Goal: Task Accomplishment & Management: Manage account settings

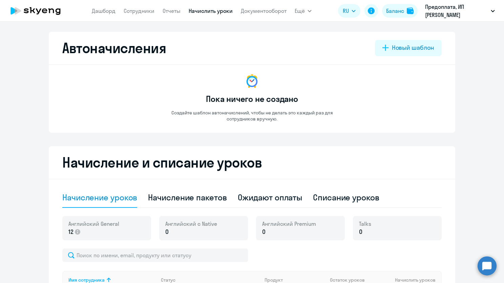
select select "10"
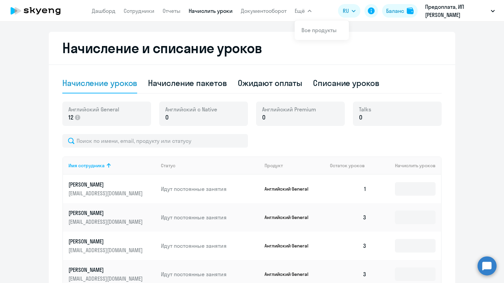
scroll to position [102, 0]
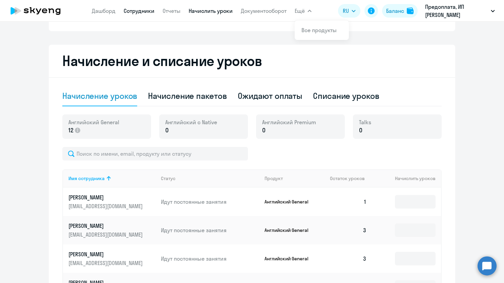
click at [152, 10] on link "Сотрудники" at bounding box center [139, 10] width 31 height 7
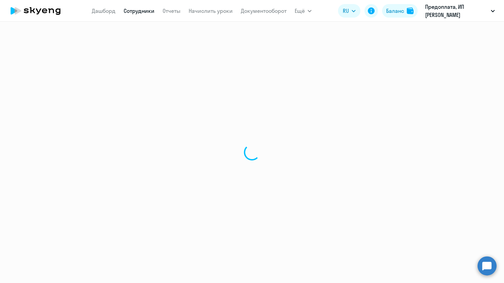
select select "30"
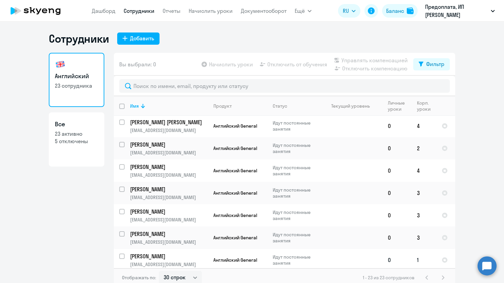
click at [120, 254] on input "select row 42079167" at bounding box center [126, 261] width 14 height 14
checkbox input "true"
click at [289, 64] on span "Отключить от обучения" at bounding box center [297, 64] width 60 height 8
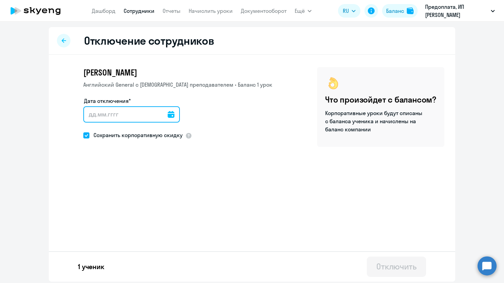
click at [145, 114] on input "Дата отключения*" at bounding box center [131, 114] width 96 height 16
click at [172, 115] on input "Дата отключения*" at bounding box center [131, 114] width 96 height 16
click at [171, 115] on icon at bounding box center [171, 114] width 7 height 7
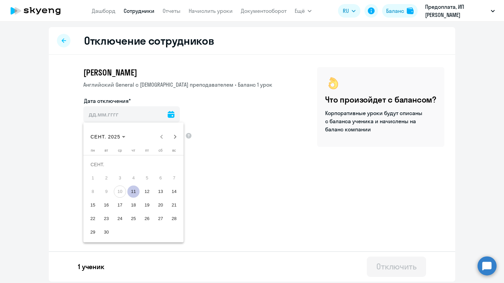
click at [132, 190] on span "11" at bounding box center [133, 191] width 12 height 12
type input "[DATE]"
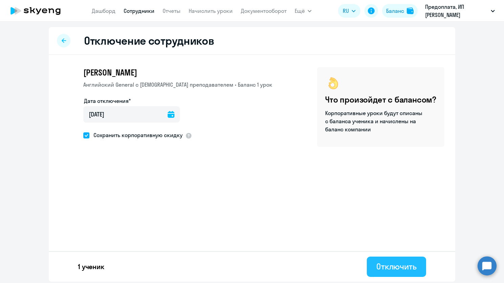
click at [393, 267] on div "Отключить" at bounding box center [396, 266] width 40 height 11
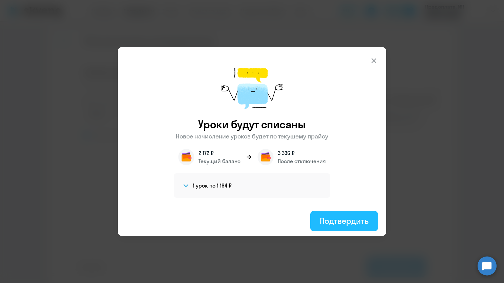
click at [329, 221] on div "Подтвердить" at bounding box center [344, 220] width 49 height 11
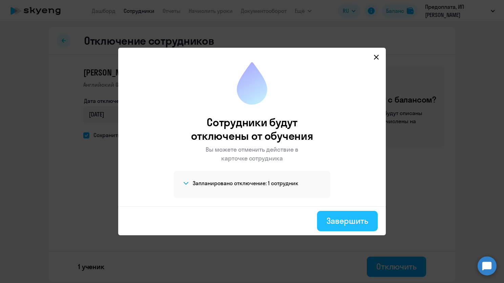
click at [367, 222] on div "Завершить" at bounding box center [347, 220] width 42 height 11
select select "30"
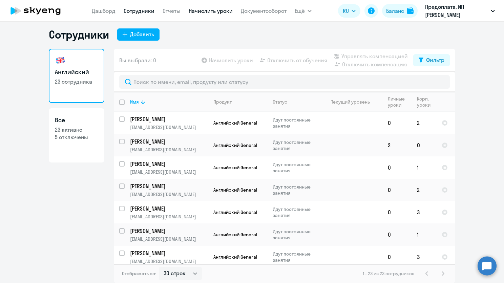
click at [203, 11] on link "Начислить уроки" at bounding box center [211, 10] width 44 height 7
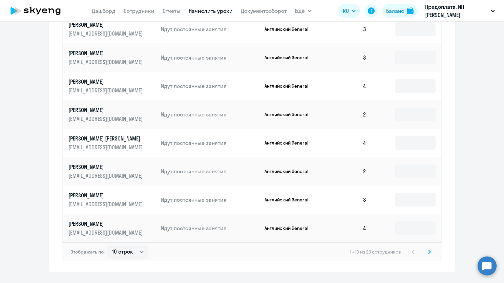
scroll to position [347, 0]
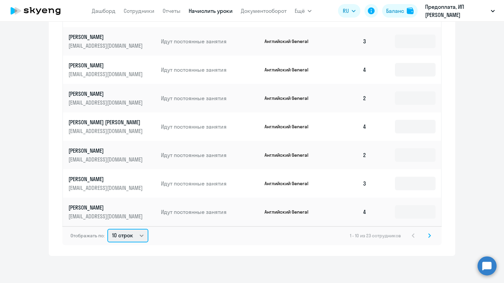
click at [117, 236] on select "10 строк 30 строк 50 строк" at bounding box center [127, 236] width 41 height 14
select select "50"
click at [107, 229] on select "10 строк 30 строк 50 строк" at bounding box center [127, 236] width 41 height 14
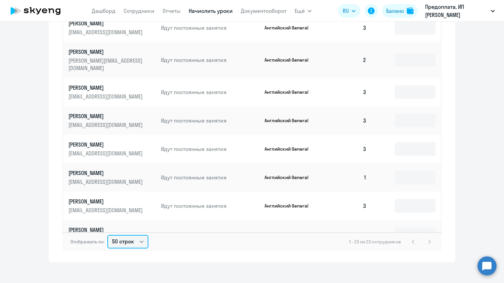
scroll to position [364, 0]
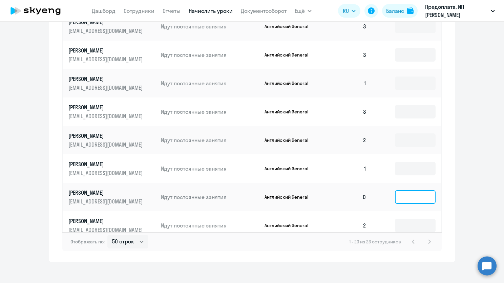
click at [406, 190] on input at bounding box center [415, 197] width 41 height 14
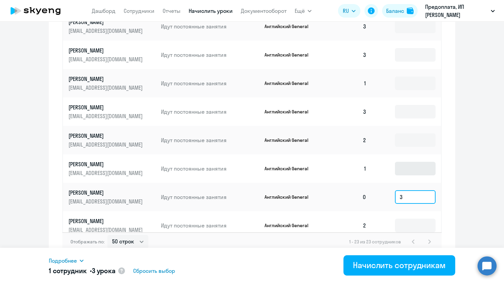
type input "3"
click at [409, 162] on input at bounding box center [415, 169] width 41 height 14
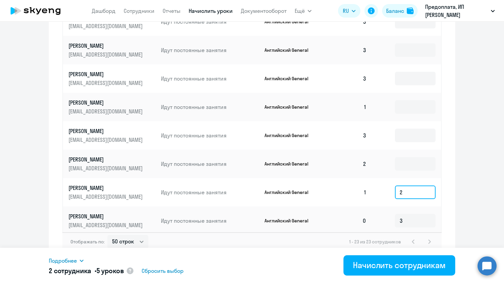
scroll to position [330, 0]
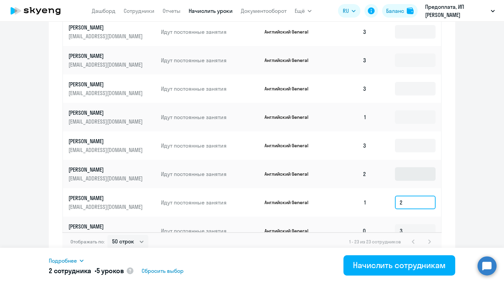
type input "2"
click at [401, 167] on input at bounding box center [415, 174] width 41 height 14
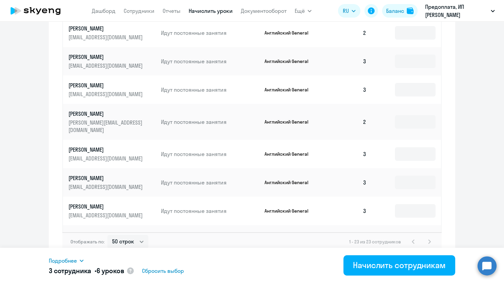
scroll to position [194, 0]
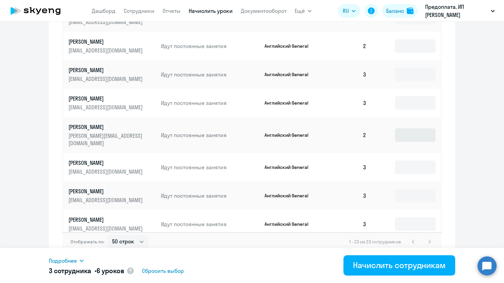
type input "1"
click at [396, 134] on input at bounding box center [415, 135] width 41 height 14
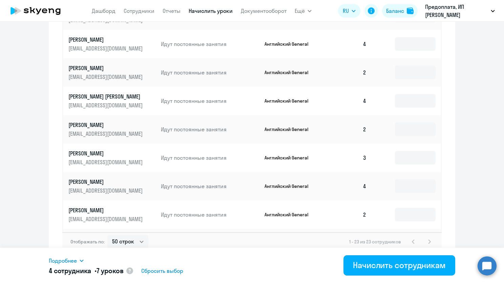
scroll to position [25, 0]
type input "1"
drag, startPoint x: 410, startPoint y: 130, endPoint x: 407, endPoint y: 131, distance: 3.6
click at [410, 130] on input at bounding box center [415, 130] width 41 height 14
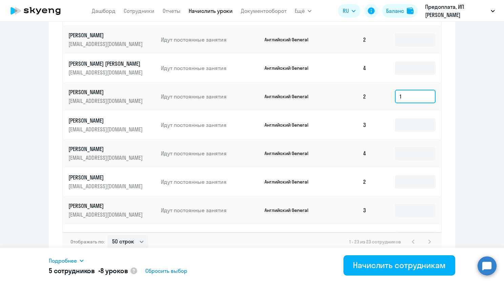
scroll to position [59, 0]
type input "1"
click at [395, 181] on input at bounding box center [415, 182] width 41 height 14
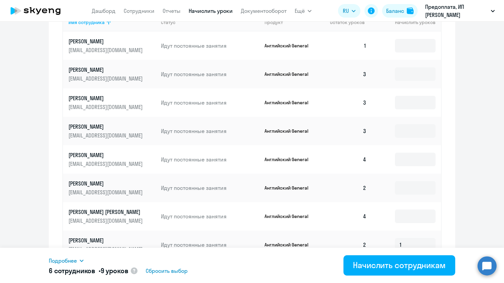
scroll to position [246, 0]
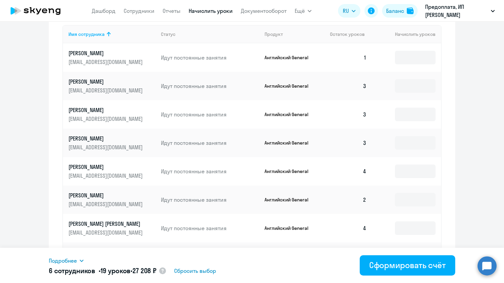
drag, startPoint x: 394, startPoint y: 195, endPoint x: 391, endPoint y: 193, distance: 4.2
click at [395, 250] on input "1" at bounding box center [415, 257] width 41 height 14
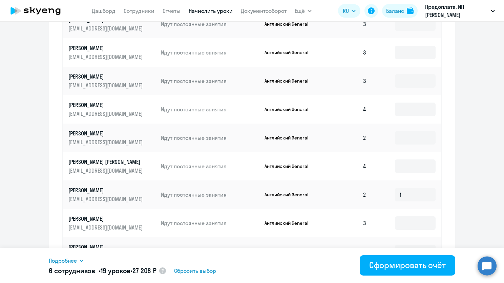
drag, startPoint x: 391, startPoint y: 147, endPoint x: 380, endPoint y: 148, distance: 10.5
click at [391, 147] on td at bounding box center [406, 138] width 69 height 28
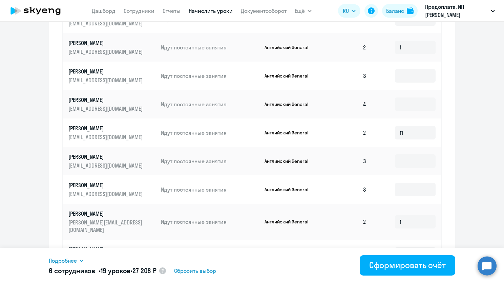
scroll to position [214, 0]
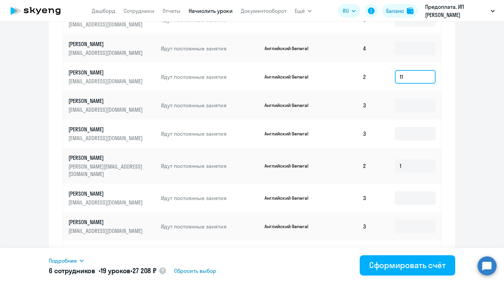
click at [399, 81] on input "11" at bounding box center [415, 77] width 41 height 14
type input "1"
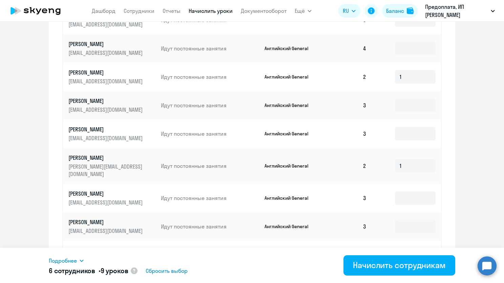
click at [463, 97] on ng-component "Автоначисления Новый шаблон Пока ничего не создано Создайте шаблон автоначислен…" at bounding box center [252, 23] width 504 height 577
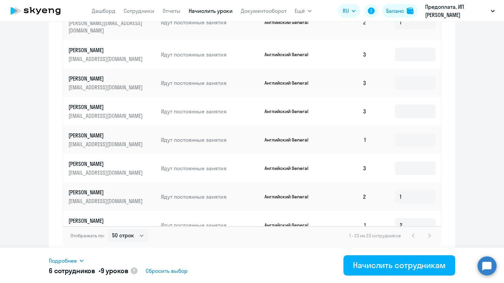
scroll to position [364, 0]
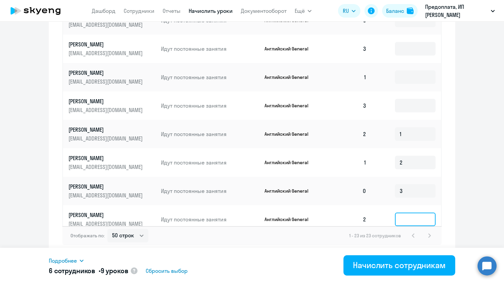
click at [395, 217] on input at bounding box center [415, 220] width 41 height 14
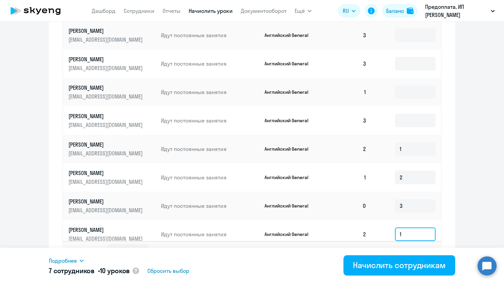
scroll to position [353, 0]
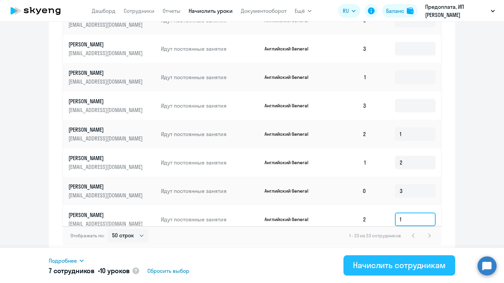
type input "1"
click at [386, 261] on div "Начислить сотрудникам" at bounding box center [399, 265] width 93 height 11
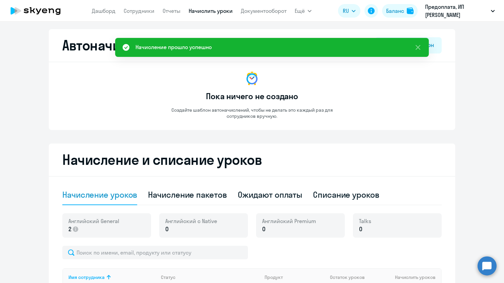
scroll to position [0, 0]
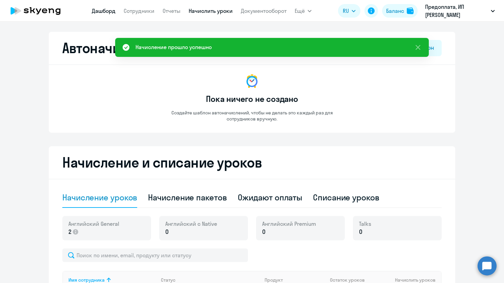
click at [111, 14] on link "Дашборд" at bounding box center [104, 10] width 24 height 7
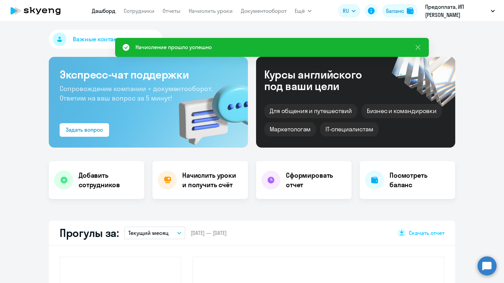
select select "30"
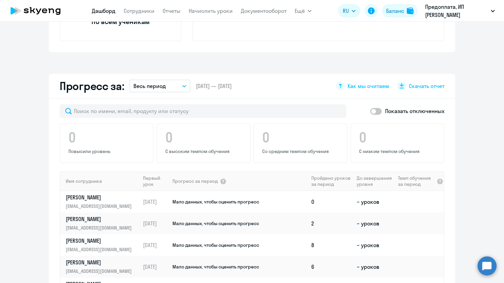
scroll to position [102, 0]
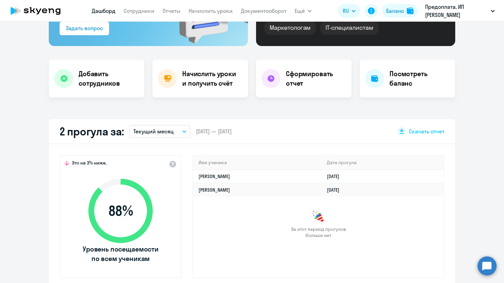
click at [179, 132] on button "Текущий месяц" at bounding box center [159, 131] width 61 height 13
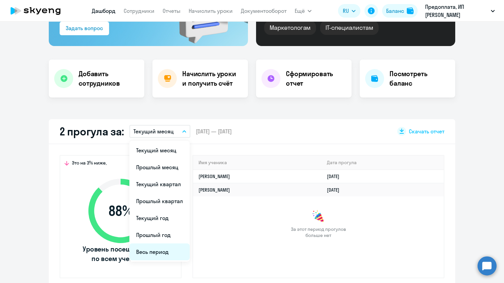
click at [154, 248] on li "Весь период" at bounding box center [159, 251] width 60 height 17
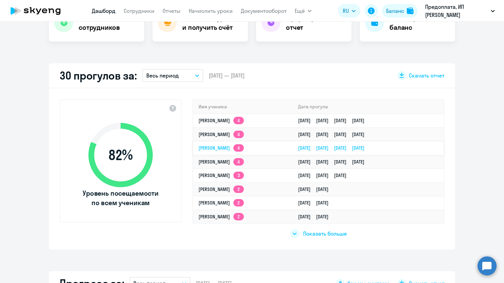
scroll to position [169, 0]
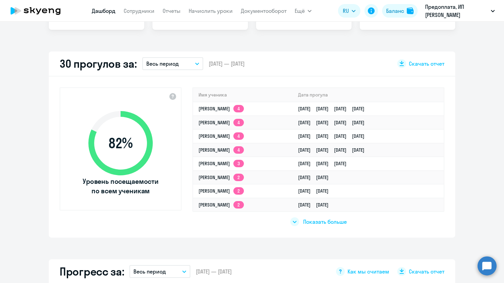
click at [314, 226] on div "Показать больше" at bounding box center [318, 219] width 252 height 16
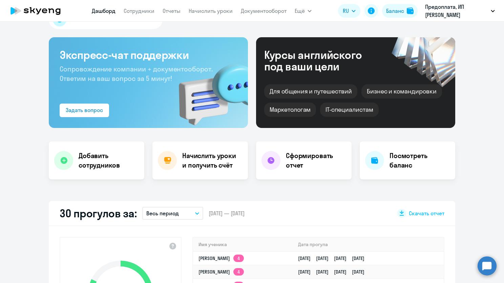
scroll to position [0, 0]
